Goal: Task Accomplishment & Management: Manage account settings

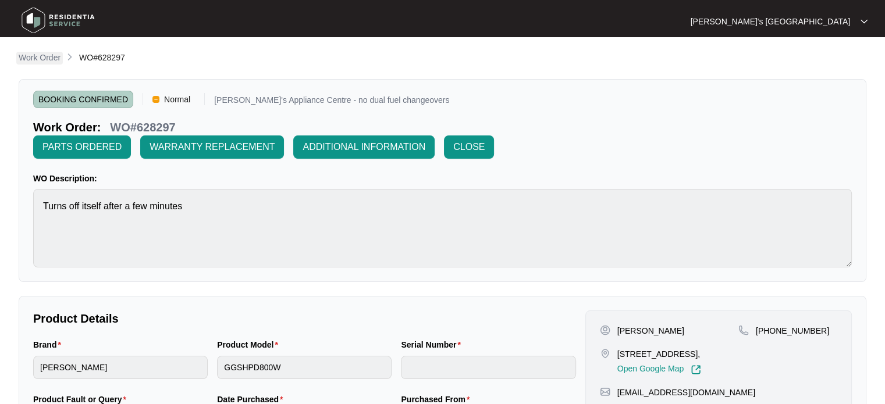
click at [40, 53] on p "Work Order" at bounding box center [40, 58] width 42 height 12
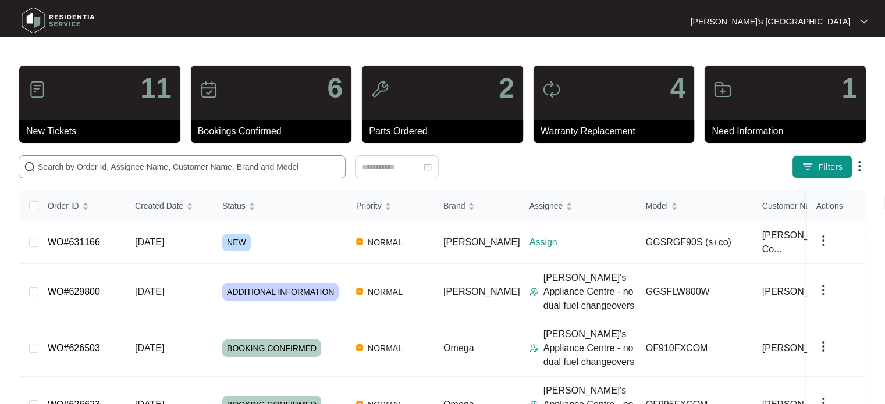
click at [180, 159] on span at bounding box center [182, 166] width 327 height 23
paste input "GGSRGF90S"
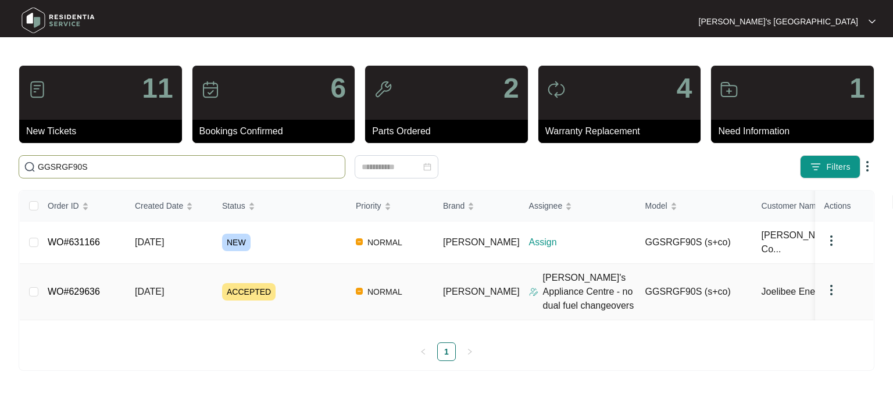
type input "GGSRGF90S"
click at [145, 287] on span "20/08/2025" at bounding box center [149, 292] width 29 height 10
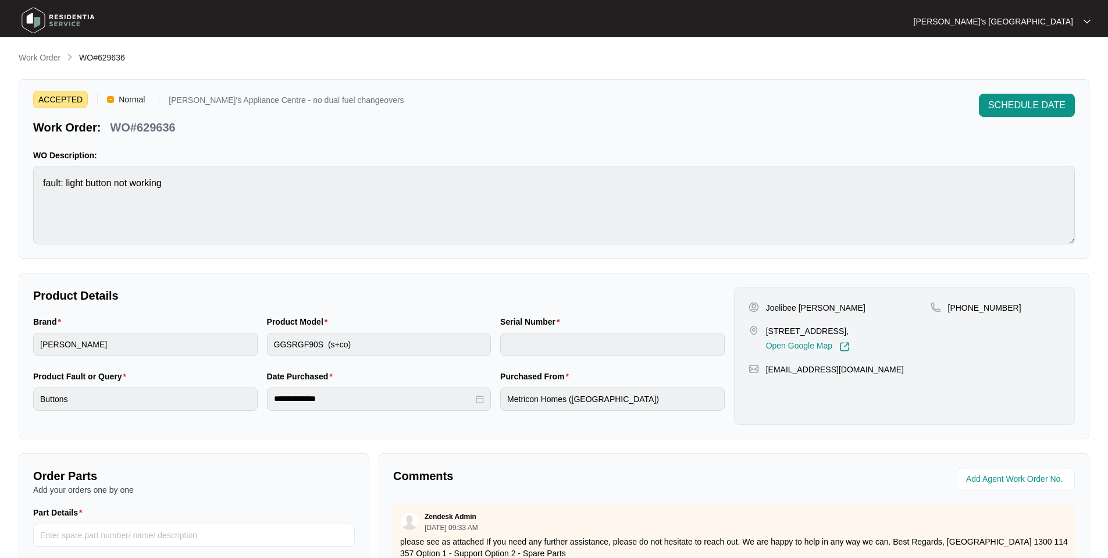
click at [778, 307] on p "Joelibee Enerlan Saguin" at bounding box center [815, 308] width 99 height 12
click at [777, 329] on p "12 CERRADO STREET, MOUNT DUNEED, VIC, 3217," at bounding box center [808, 331] width 84 height 12
click at [783, 311] on p "Joelibee Enerlan Saguin" at bounding box center [815, 308] width 99 height 12
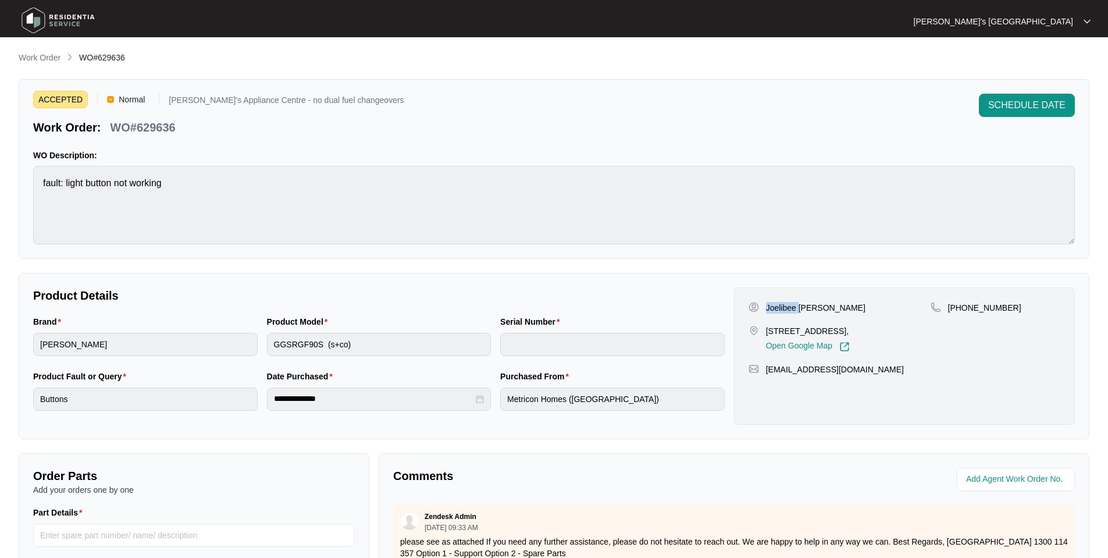
click at [783, 311] on p "Joelibee Enerlan Saguin" at bounding box center [815, 308] width 99 height 12
copy p "Joelibee Enerlan Saguin"
click at [40, 55] on p "Work Order" at bounding box center [40, 58] width 42 height 12
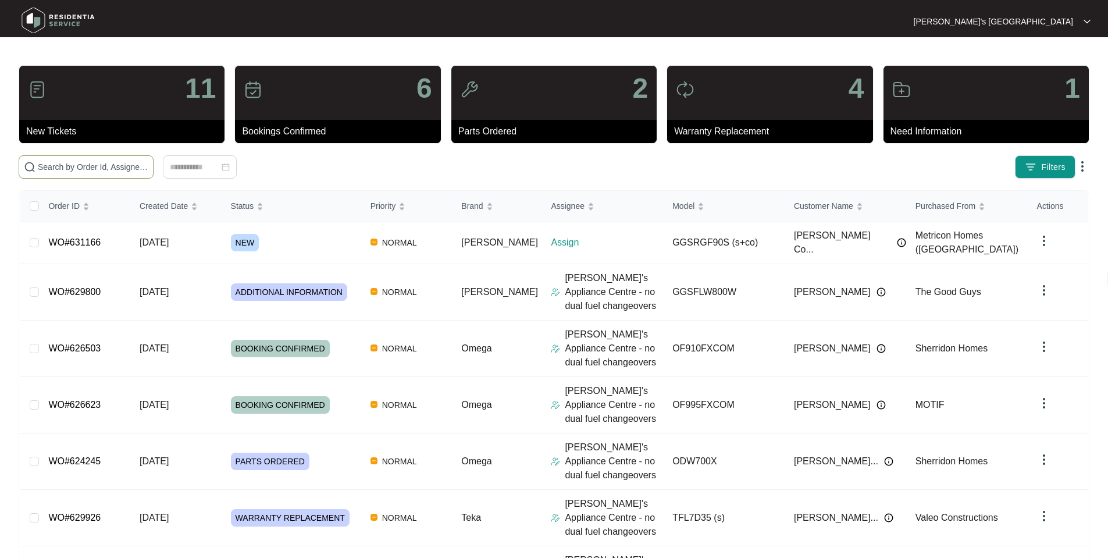
click at [148, 168] on input "text" at bounding box center [93, 167] width 111 height 13
paste input "Joelibee Enerlan Saguin"
type input "Joelibee Enerlan Saguin"
drag, startPoint x: 805, startPoint y: 165, endPoint x: 786, endPoint y: 165, distance: 18.6
click at [805, 165] on div "Filters" at bounding box center [869, 166] width 441 height 23
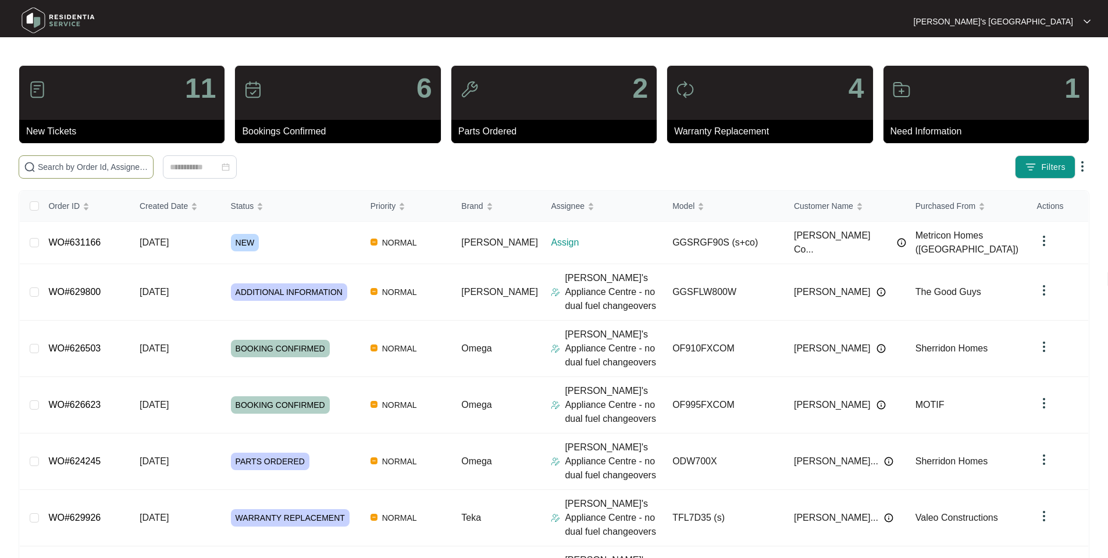
click at [119, 156] on span at bounding box center [86, 166] width 135 height 23
click at [113, 163] on input "text" at bounding box center [93, 167] width 111 height 13
paste input "GGSRGF90S"
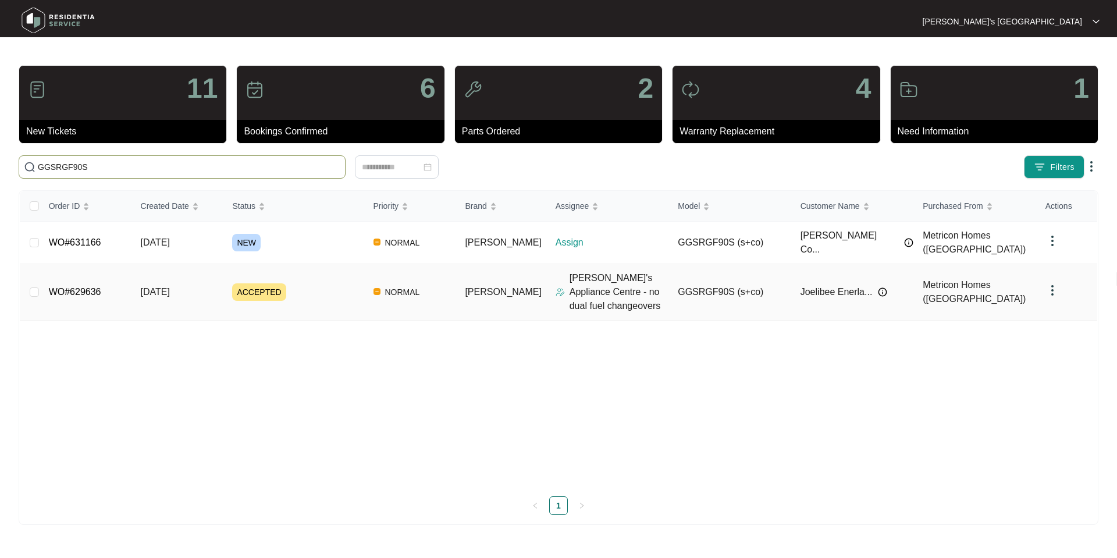
type input "GGSRGF90S"
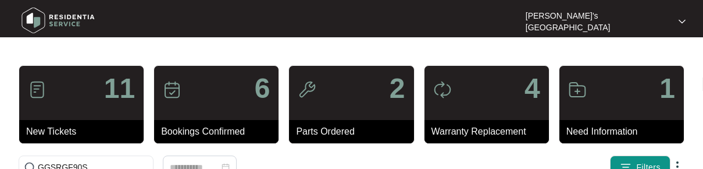
drag, startPoint x: 576, startPoint y: 49, endPoint x: 570, endPoint y: 24, distance: 25.1
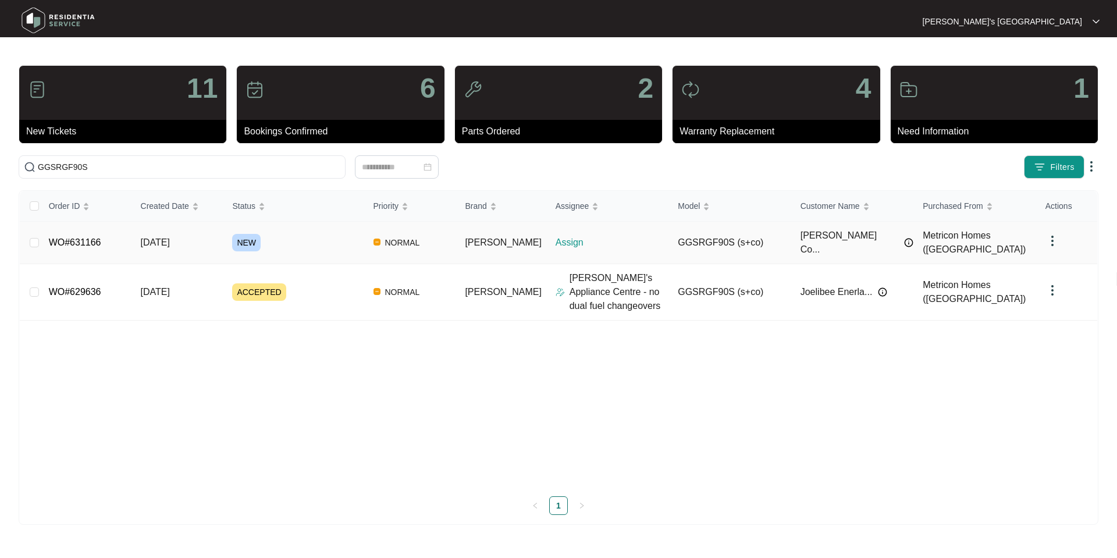
click at [318, 238] on div "Order ID Created Date Status Priority Brand Assignee Model Customer Name Purcha…" at bounding box center [558, 353] width 1077 height 324
click at [450, 376] on div "Order ID Created Date Status Priority Brand Assignee Model Customer Name Purcha…" at bounding box center [558, 353] width 1077 height 324
click at [605, 243] on div "Order ID Created Date Status Priority Brand Assignee Model Customer Name Purcha…" at bounding box center [558, 353] width 1077 height 324
click at [276, 236] on div "NEW" at bounding box center [297, 242] width 131 height 17
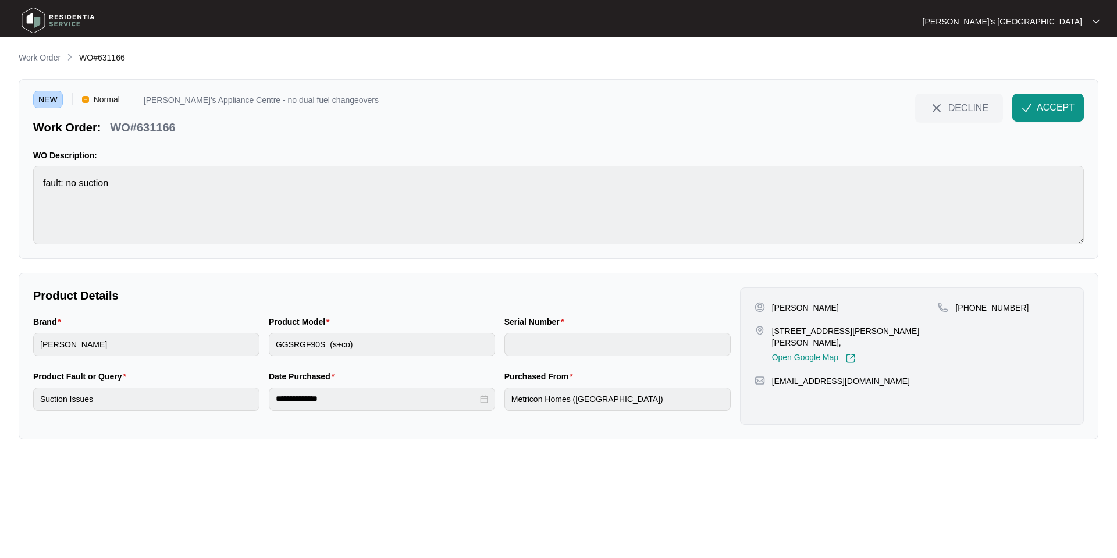
click at [97, 233] on div at bounding box center [558, 279] width 1117 height 558
click at [88, 241] on div at bounding box center [558, 279] width 1117 height 558
click at [145, 127] on p "WO#631166" at bounding box center [142, 127] width 65 height 16
copy p "631166"
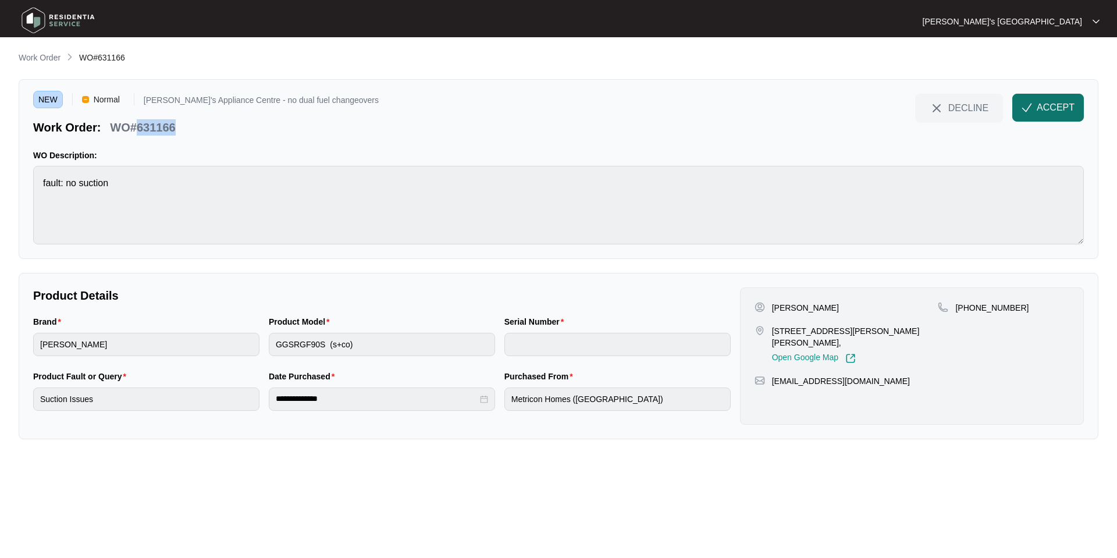
click at [1061, 103] on span "ACCEPT" at bounding box center [1056, 108] width 38 height 14
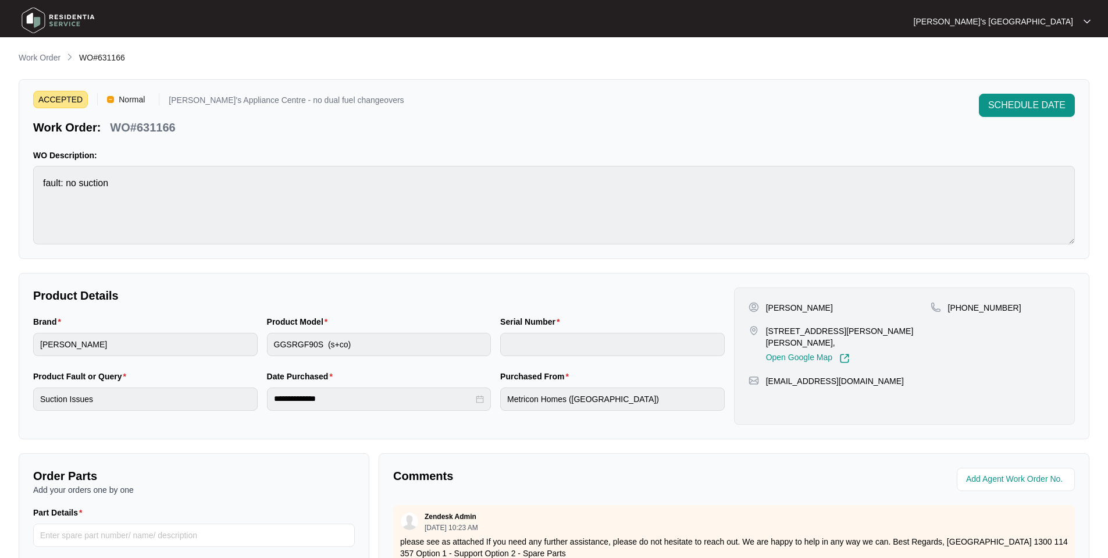
click at [773, 305] on p "[PERSON_NAME]" at bounding box center [799, 308] width 67 height 12
click at [795, 305] on p "[PERSON_NAME]" at bounding box center [799, 308] width 67 height 12
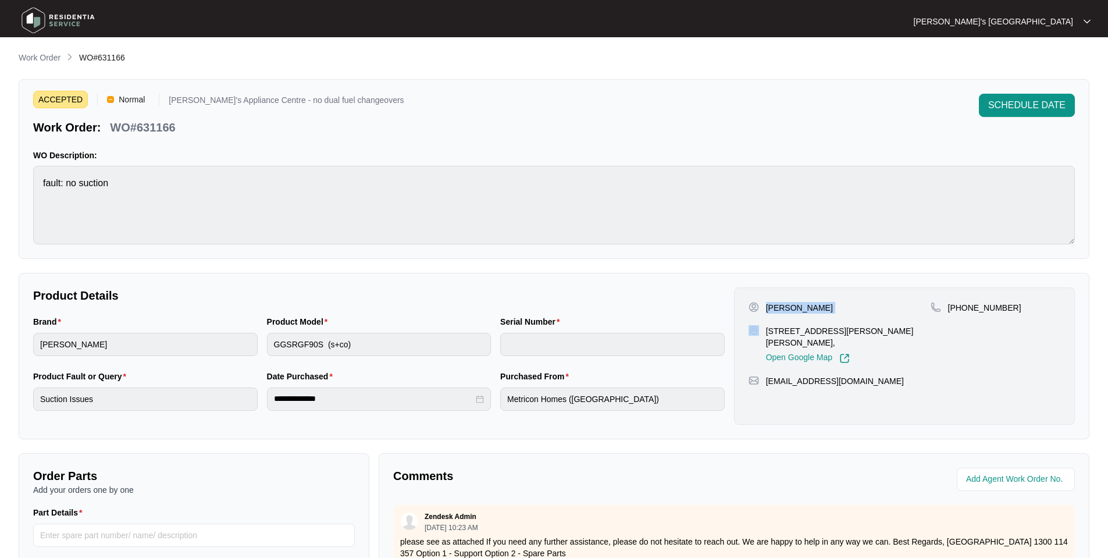
click at [795, 305] on p "[PERSON_NAME]" at bounding box center [799, 308] width 67 height 12
drag, startPoint x: 962, startPoint y: 309, endPoint x: 1006, endPoint y: 307, distance: 43.7
click at [1006, 307] on div "[PHONE_NUMBER]" at bounding box center [996, 308] width 130 height 12
copy p "417534427"
drag, startPoint x: 765, startPoint y: 328, endPoint x: 836, endPoint y: 330, distance: 71.6
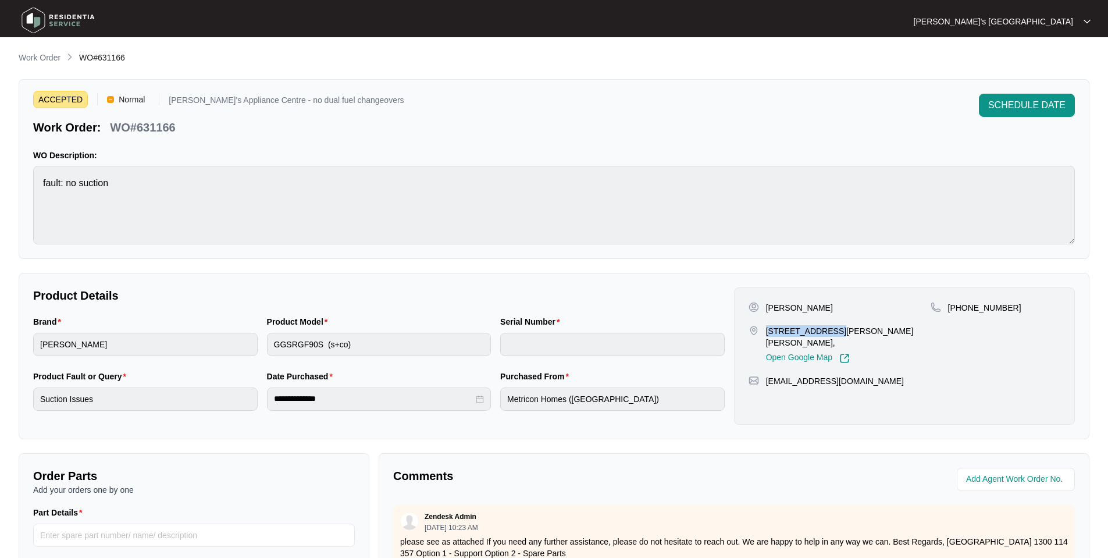
click at [836, 330] on div "[STREET_ADDRESS][PERSON_NAME][PERSON_NAME], Open Google Map" at bounding box center [840, 344] width 182 height 38
copy p "[STREET_ADDRESS][PERSON_NAME]"
drag, startPoint x: 856, startPoint y: 380, endPoint x: 761, endPoint y: 380, distance: 95.4
click at [761, 380] on div "[EMAIL_ADDRESS][DOMAIN_NAME]" at bounding box center [905, 381] width 312 height 12
copy div "[EMAIL_ADDRESS][DOMAIN_NAME]"
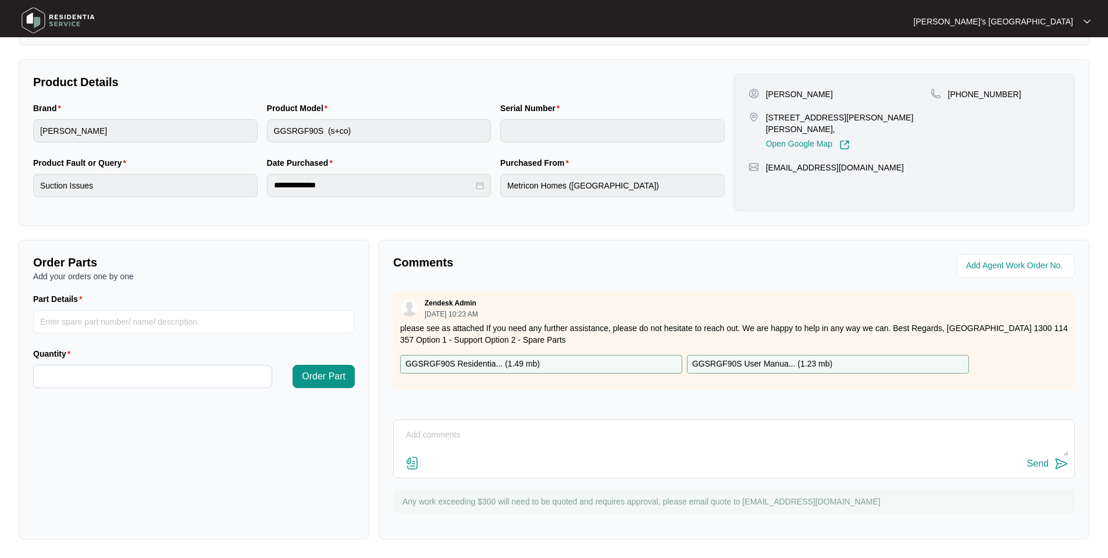
scroll to position [214, 0]
click at [503, 364] on p "GGSRGF90S Residentia... ( 1.49 mb )" at bounding box center [472, 364] width 134 height 13
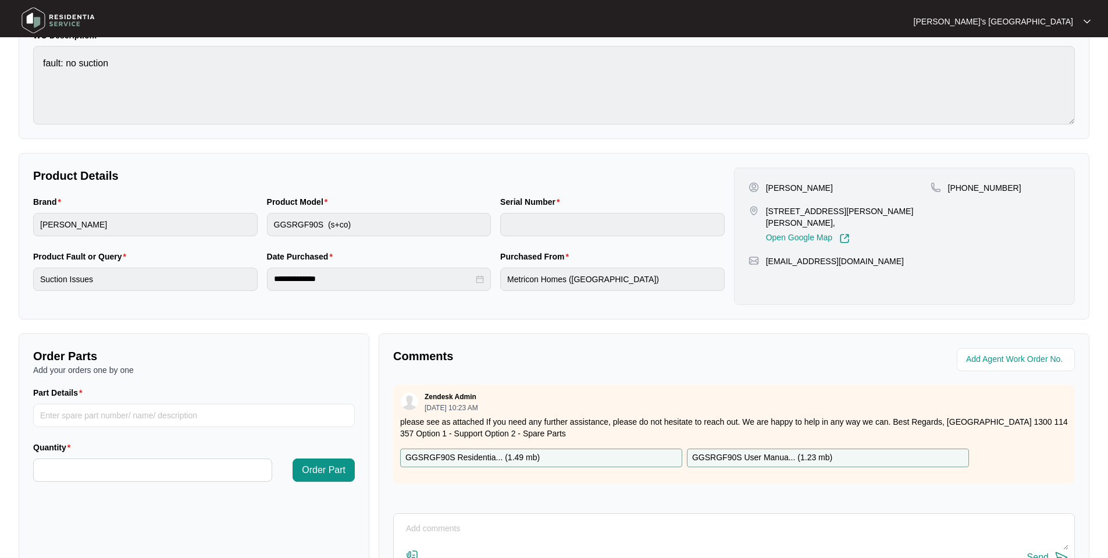
scroll to position [0, 0]
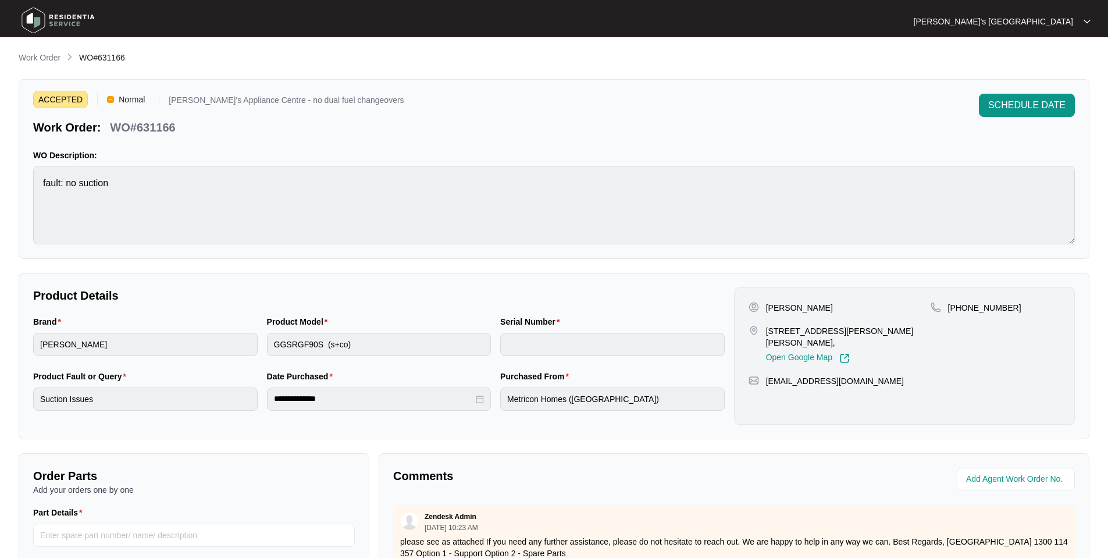
click at [145, 126] on p "WO#631166" at bounding box center [142, 127] width 65 height 16
copy p "631166"
click at [577, 111] on div "ACCEPTED Normal [PERSON_NAME]'s Appliance Centre - no dual fuel changeovers Wor…" at bounding box center [554, 115] width 1042 height 42
click at [372, 387] on div "**********" at bounding box center [379, 398] width 225 height 23
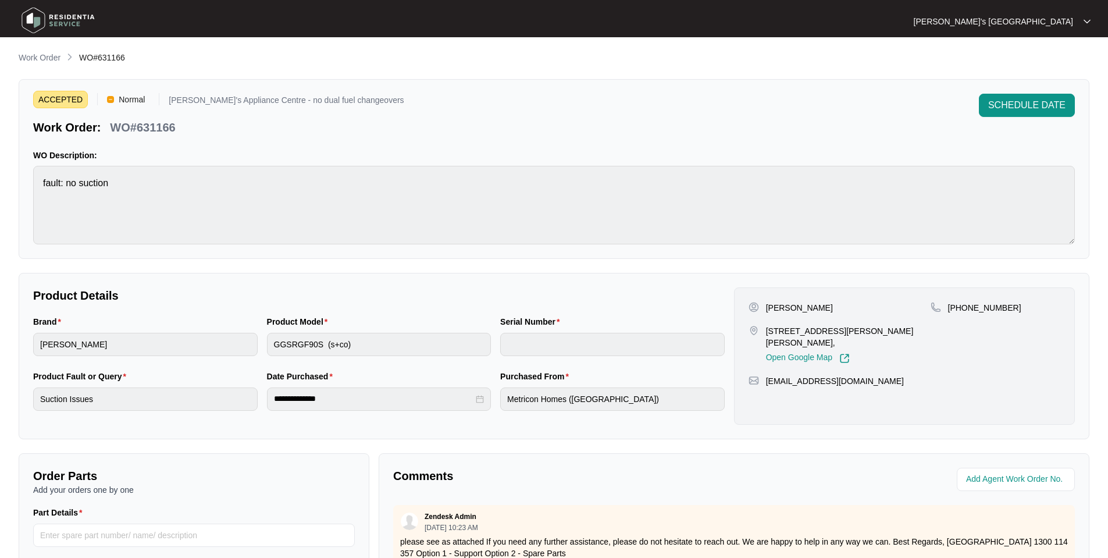
click at [331, 371] on label "Date Purchased" at bounding box center [302, 377] width 70 height 12
click at [312, 371] on label "Date Purchased" at bounding box center [302, 377] width 70 height 12
click at [291, 371] on label "Date Purchased" at bounding box center [302, 377] width 70 height 12
click at [219, 273] on div "**********" at bounding box center [554, 356] width 1071 height 166
click at [159, 123] on p "WO#631166" at bounding box center [142, 127] width 65 height 16
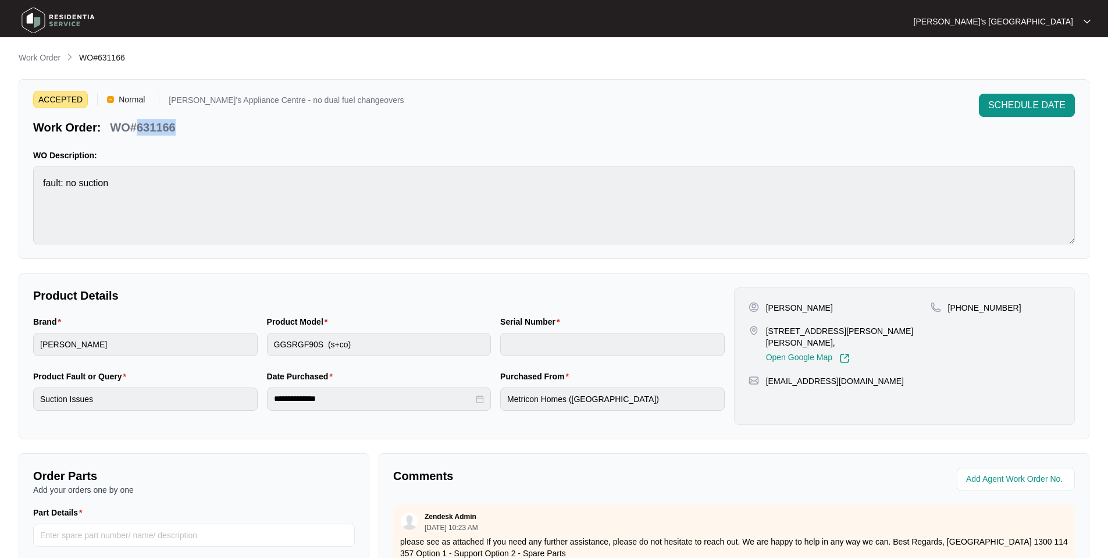
click at [159, 123] on p "WO#631166" at bounding box center [142, 127] width 65 height 16
copy p "631166"
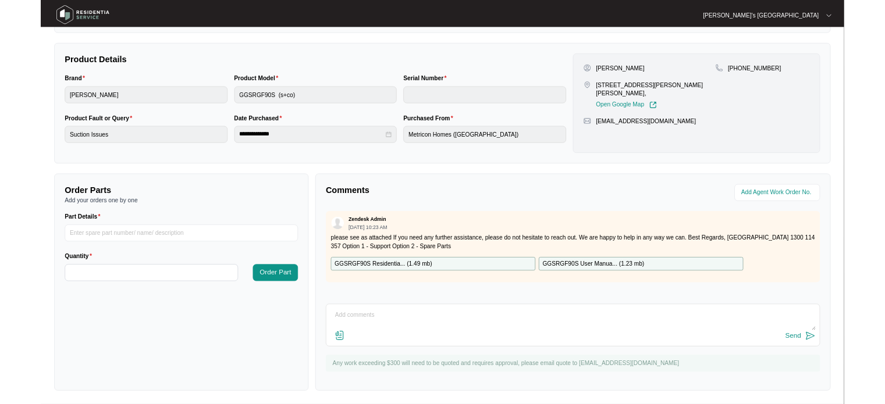
scroll to position [212, 0]
